Goal: Browse casually: Explore the website without a specific task or goal

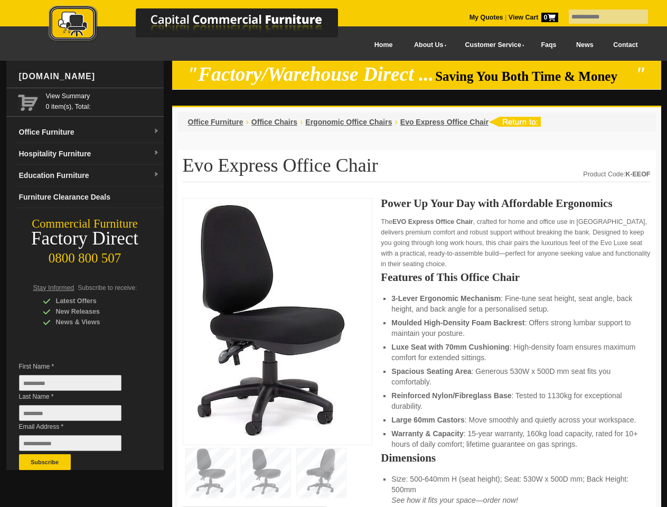
click at [601, 17] on input "text" at bounding box center [607, 16] width 79 height 14
click at [78, 415] on input "Last Name *" at bounding box center [70, 413] width 102 height 16
click at [45, 462] on button "Subscribe" at bounding box center [45, 462] width 52 height 16
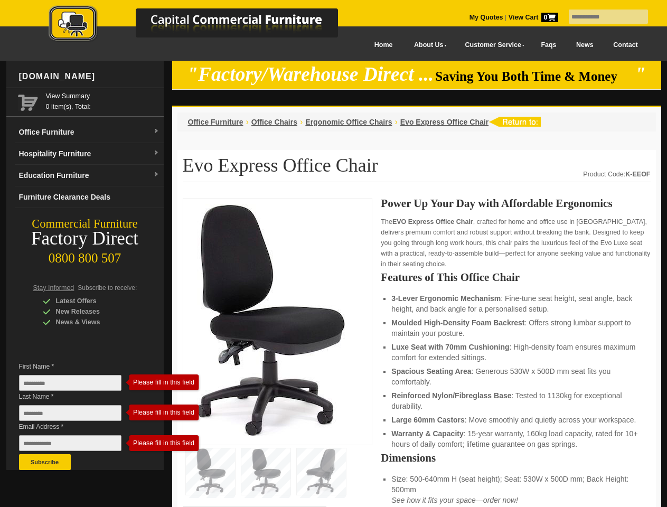
click at [416, 353] on li "Luxe Seat with 70mm Cushioning : High-density foam ensures maximum comfort for …" at bounding box center [515, 351] width 248 height 21
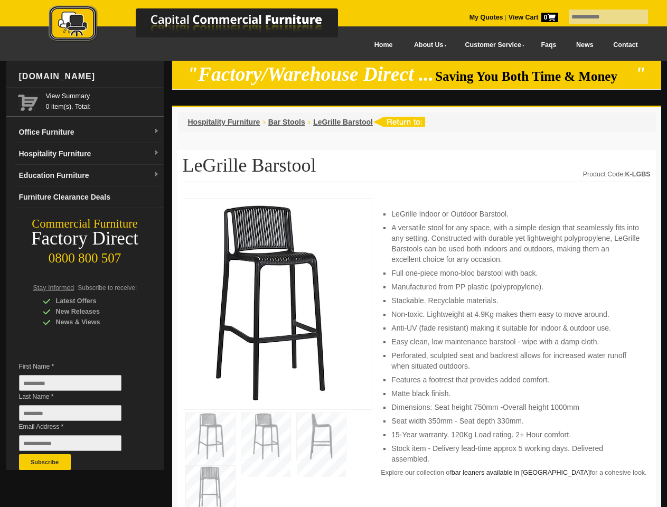
click at [601, 17] on input "text" at bounding box center [607, 16] width 79 height 14
click at [78, 415] on input "Last Name *" at bounding box center [70, 413] width 102 height 16
click at [45, 462] on button "Subscribe" at bounding box center [45, 462] width 52 height 16
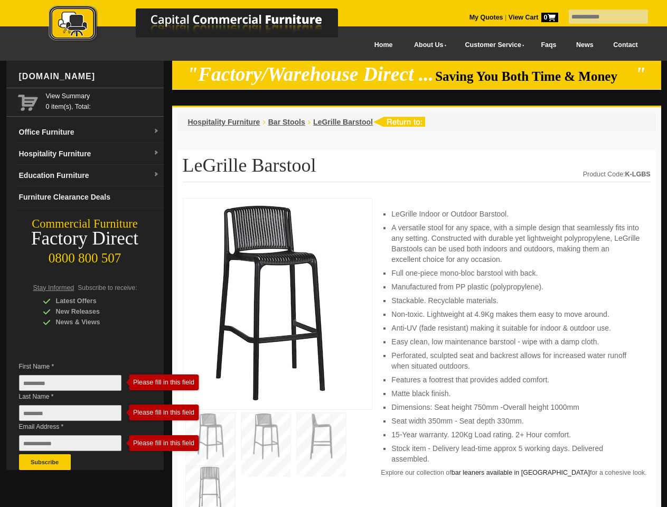
click at [416, 353] on li "Perforated, sculpted seat and backrest allows for increased water runoff when s…" at bounding box center [515, 360] width 248 height 21
